Goal: Information Seeking & Learning: Learn about a topic

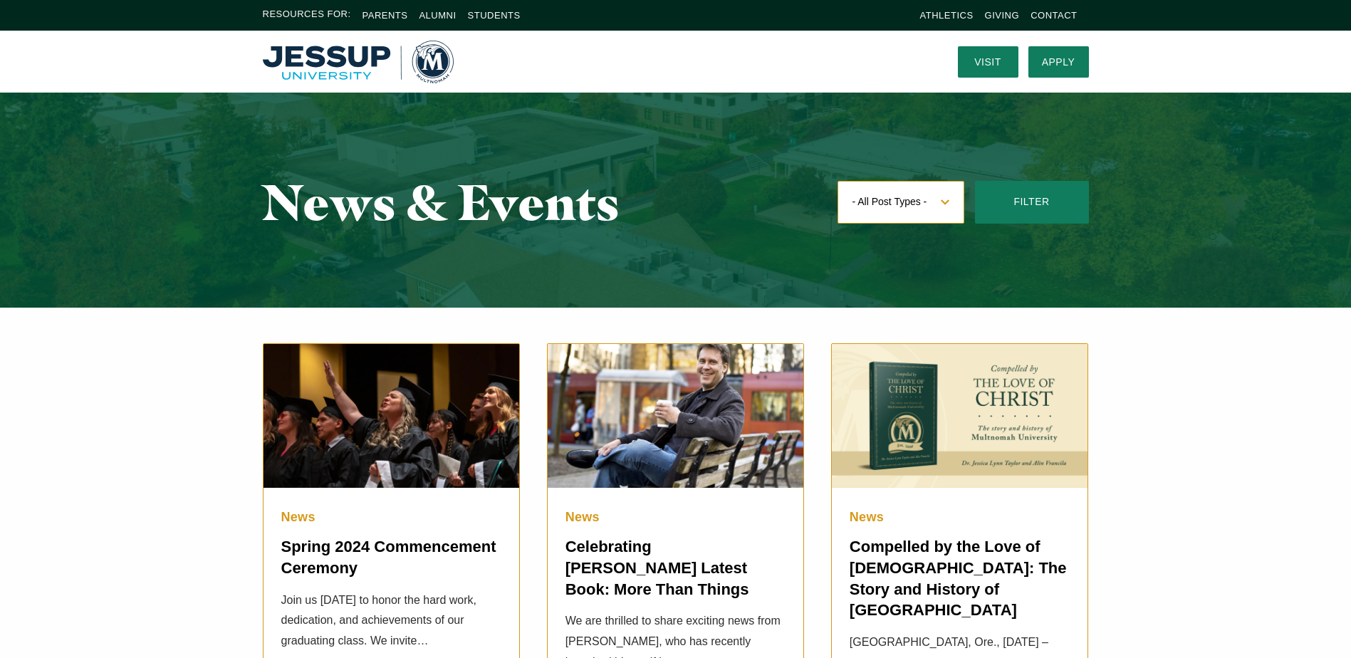
click at [920, 207] on select "- All Post Types - Articles Event Coverage Events Memoriam New Student News Out…" at bounding box center [901, 202] width 127 height 43
select select "[URL][DOMAIN_NAME]"
click at [838, 181] on select "- All Post Types - Articles Event Coverage Events Memoriam New Student News Out…" at bounding box center [901, 202] width 127 height 43
click at [1012, 207] on button "Filter" at bounding box center [1032, 202] width 114 height 43
